Goal: Task Accomplishment & Management: Use online tool/utility

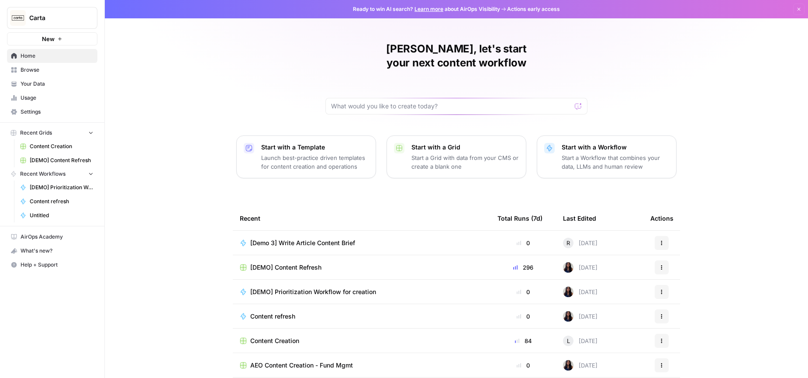
click at [44, 146] on span "Content Creation" at bounding box center [62, 146] width 64 height 8
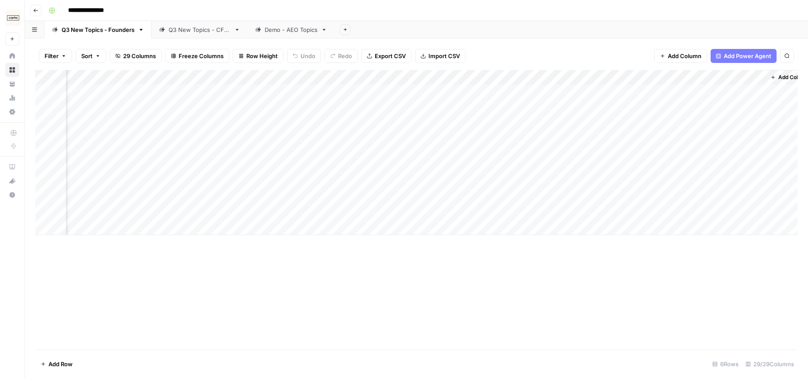
scroll to position [0, 1589]
click at [326, 205] on div "Add Column" at bounding box center [416, 152] width 762 height 165
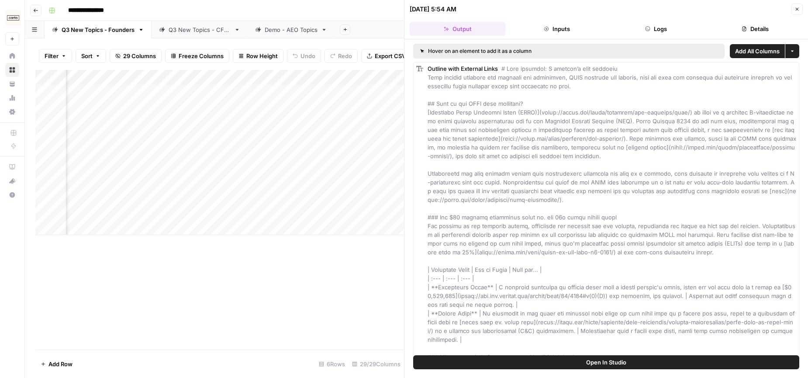
click at [795, 7] on icon "button" at bounding box center [797, 9] width 5 height 5
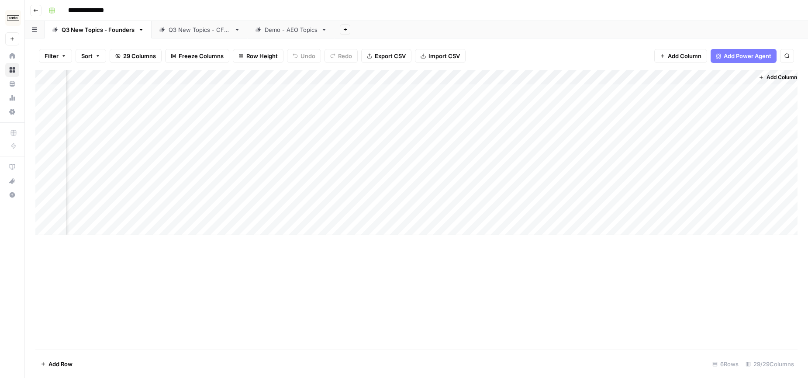
scroll to position [0, 1578]
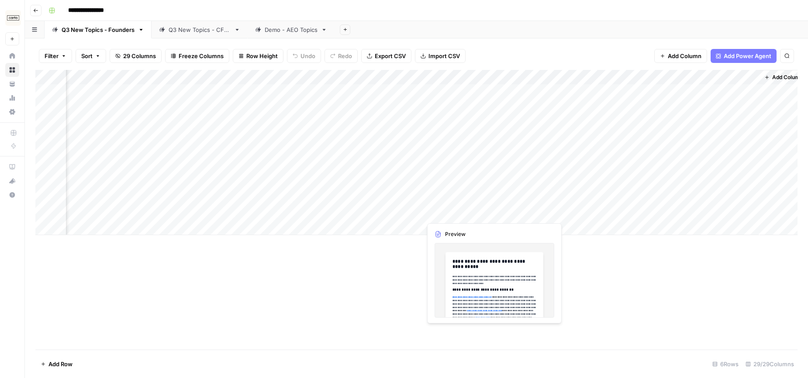
click at [475, 206] on div "Add Column" at bounding box center [416, 152] width 762 height 165
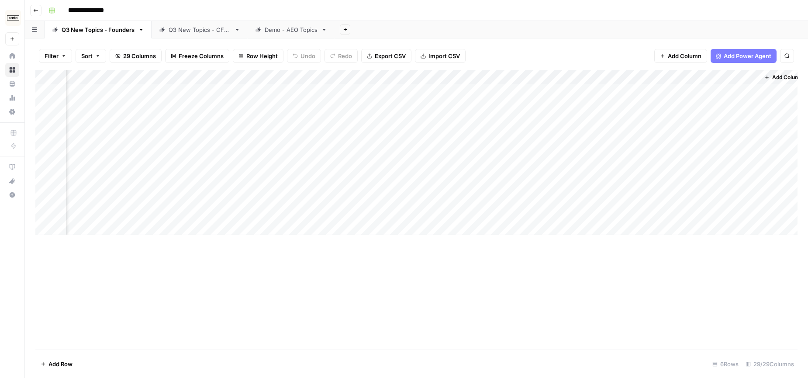
click at [492, 204] on div "Add Column" at bounding box center [416, 152] width 762 height 165
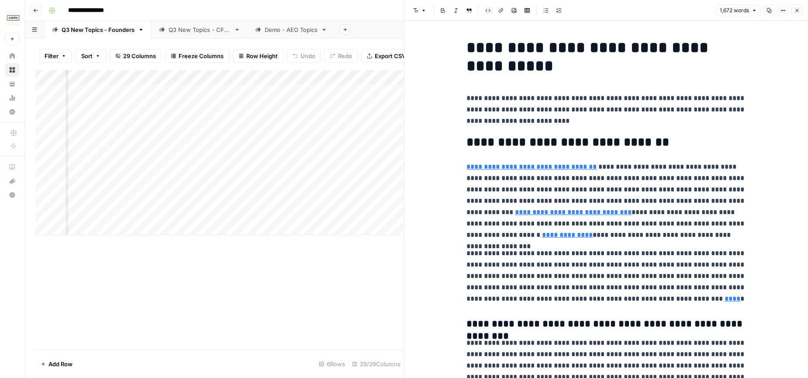
drag, startPoint x: 800, startPoint y: 8, endPoint x: 661, endPoint y: 60, distance: 147.8
click at [799, 9] on button "Close" at bounding box center [797, 10] width 11 height 11
